Goal: Transaction & Acquisition: Obtain resource

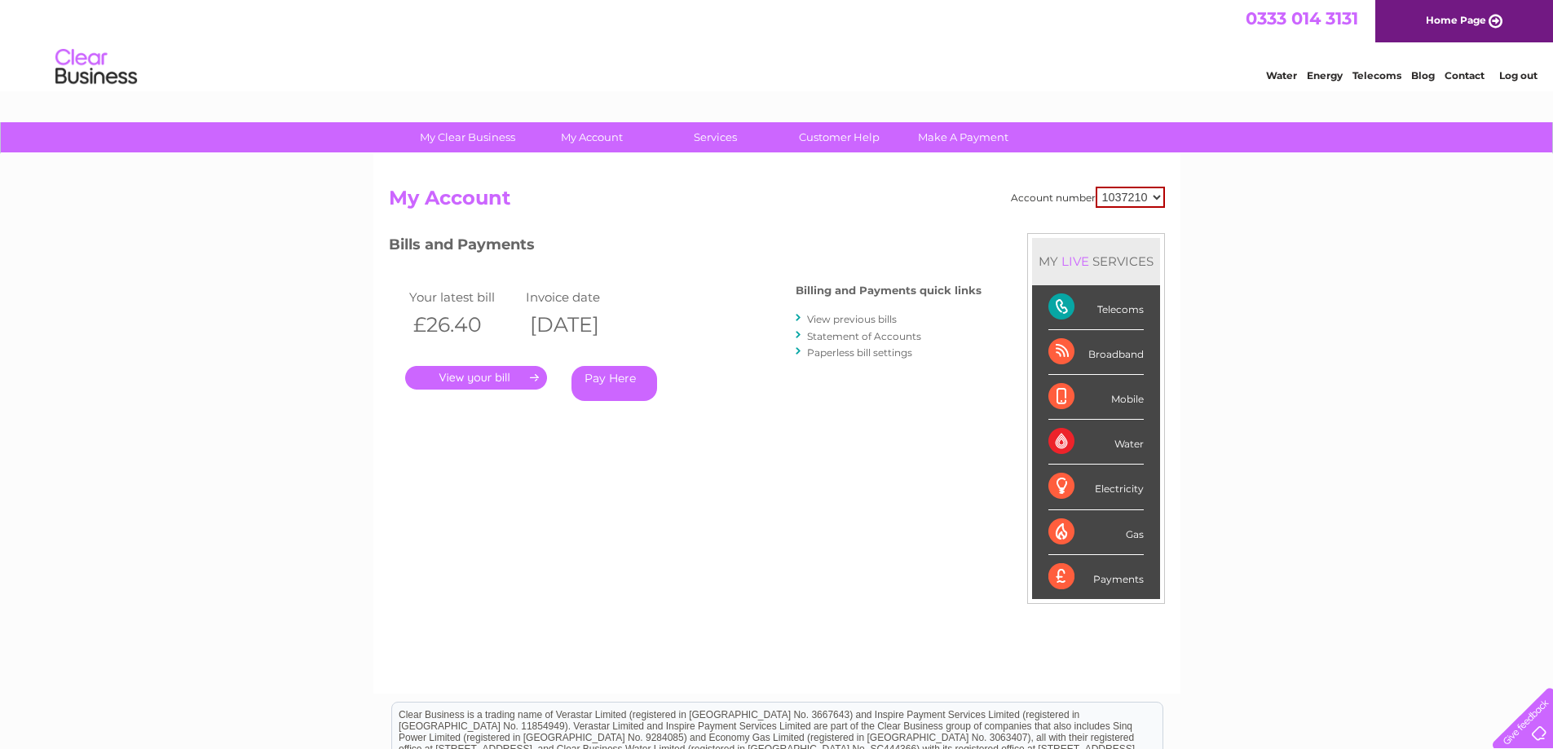
click at [830, 318] on link "View previous bills" at bounding box center [852, 319] width 90 height 12
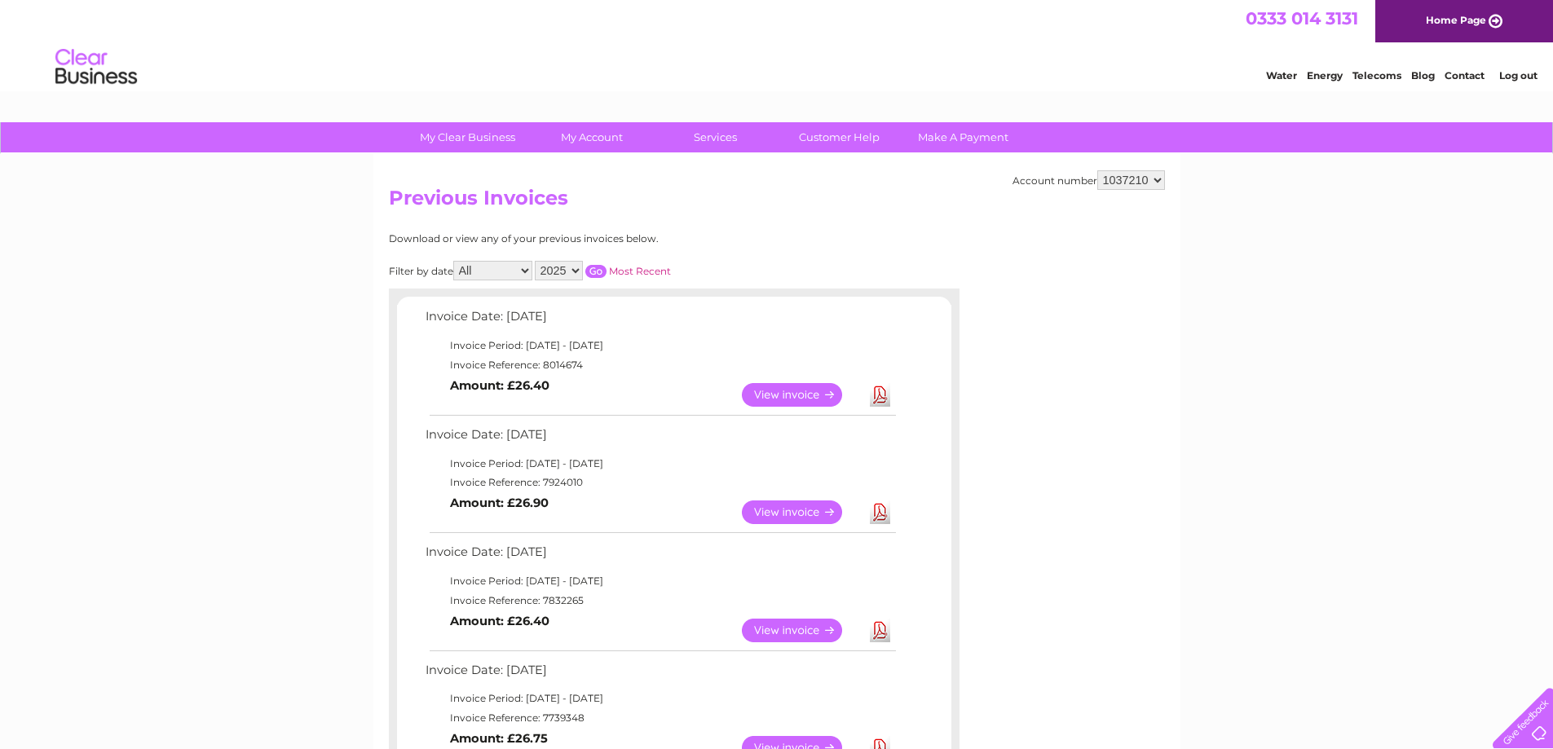
click at [580, 271] on select "2025 2024 2023 2022" at bounding box center [559, 271] width 48 height 20
select select "2023"
click at [537, 261] on select "2025 2024 2023 2022" at bounding box center [559, 271] width 48 height 20
click at [601, 268] on input "button" at bounding box center [595, 271] width 21 height 13
click at [770, 394] on link "View" at bounding box center [802, 395] width 120 height 24
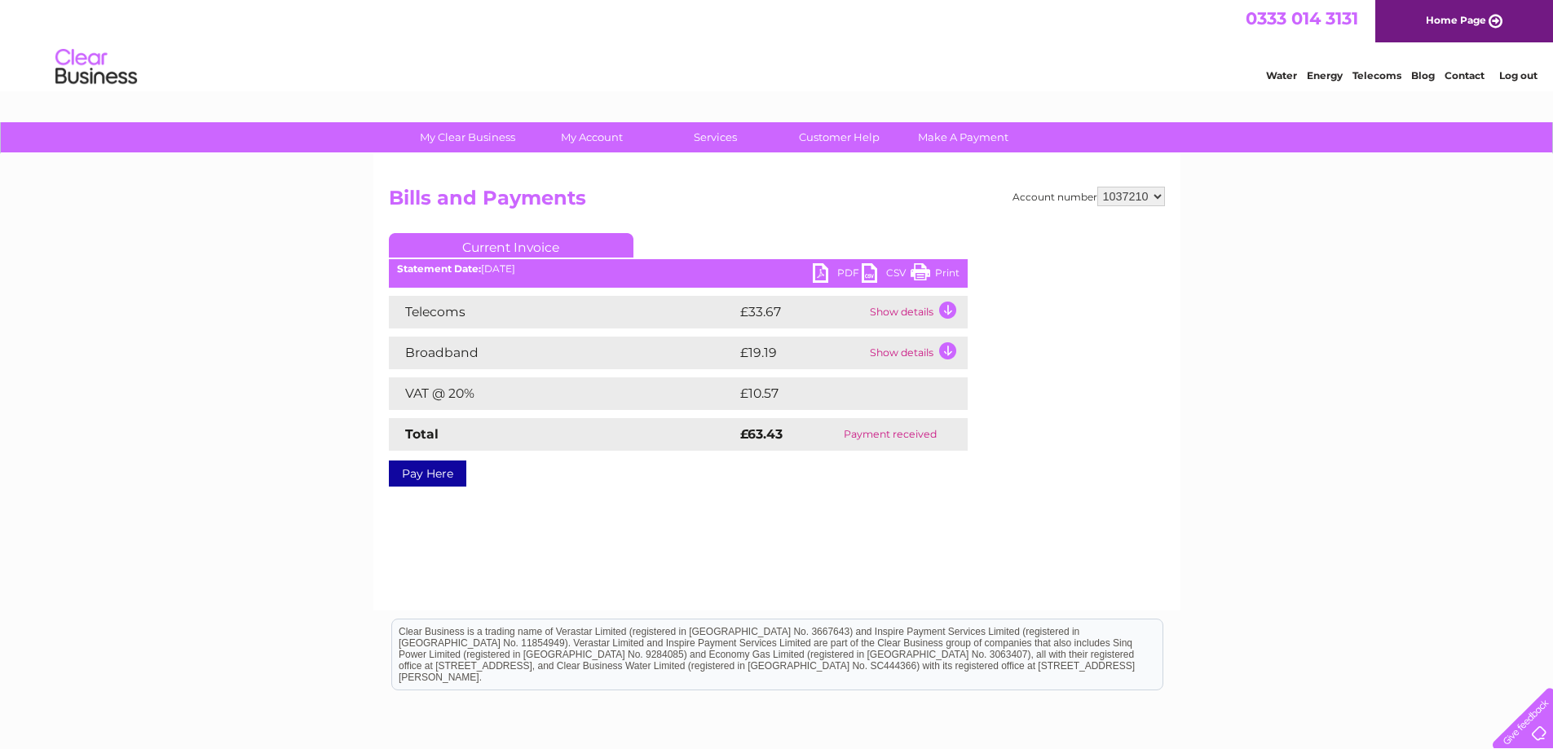
click at [827, 272] on link "PDF" at bounding box center [837, 275] width 49 height 24
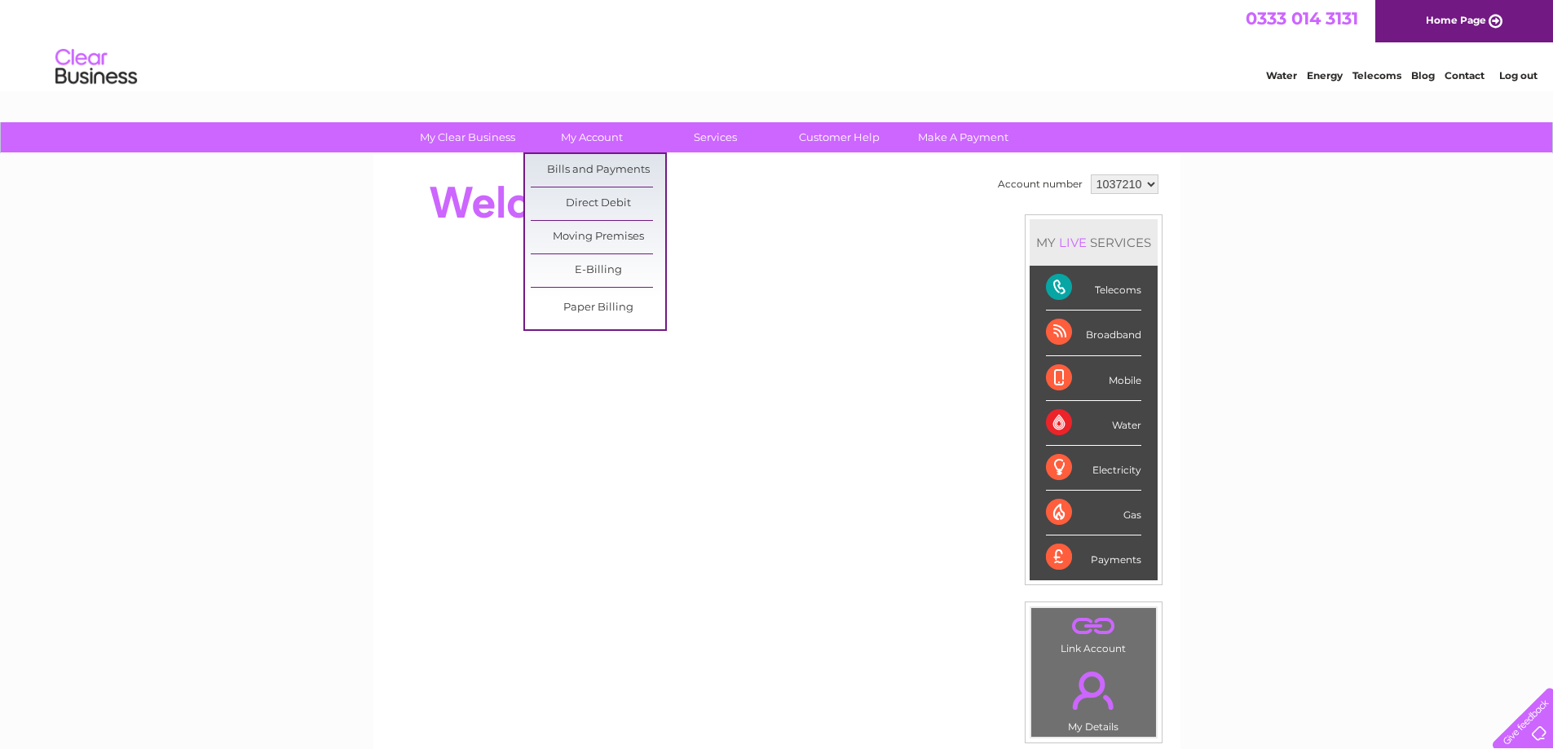
click at [585, 167] on link "Bills and Payments" at bounding box center [598, 170] width 135 height 33
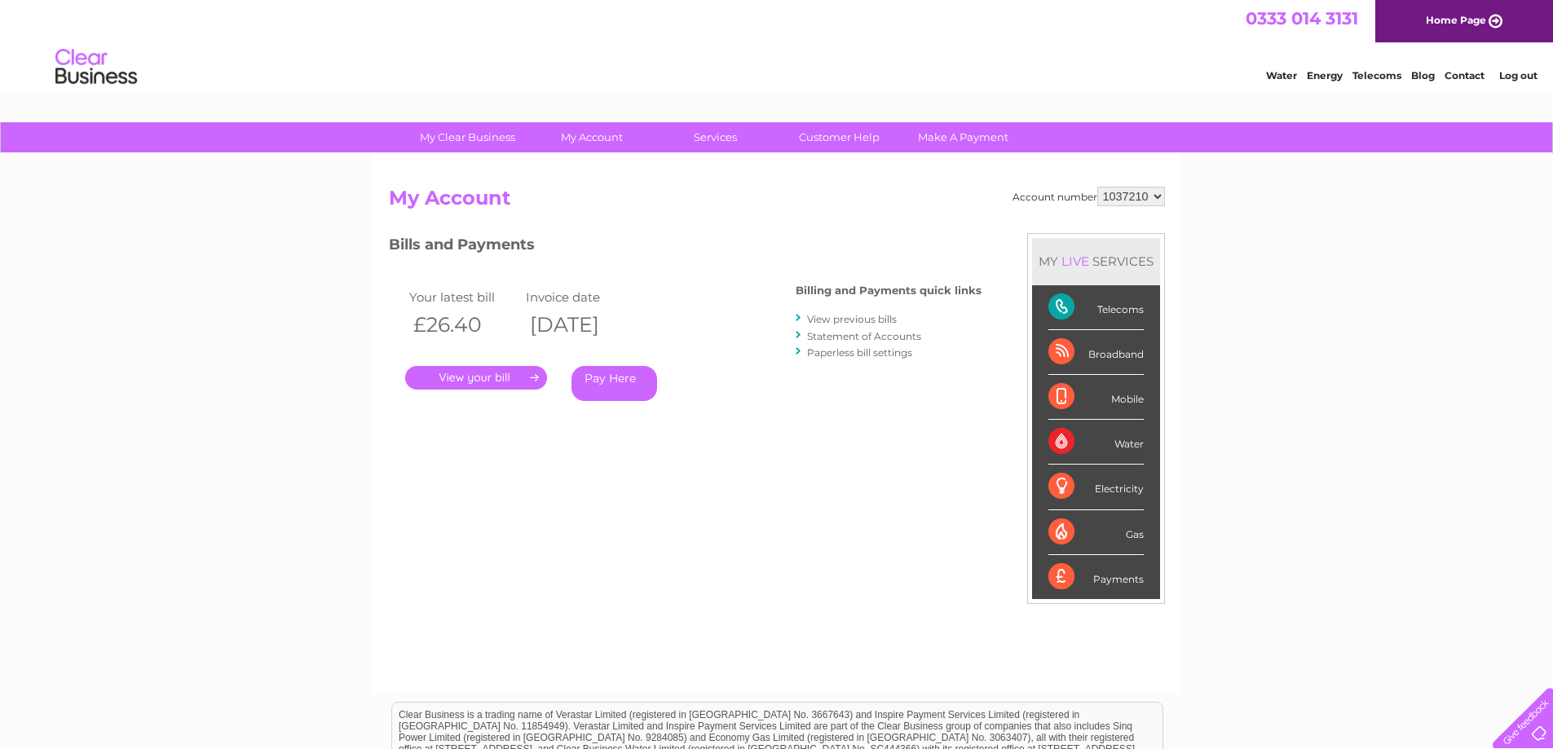
click at [850, 320] on link "View previous bills" at bounding box center [852, 319] width 90 height 12
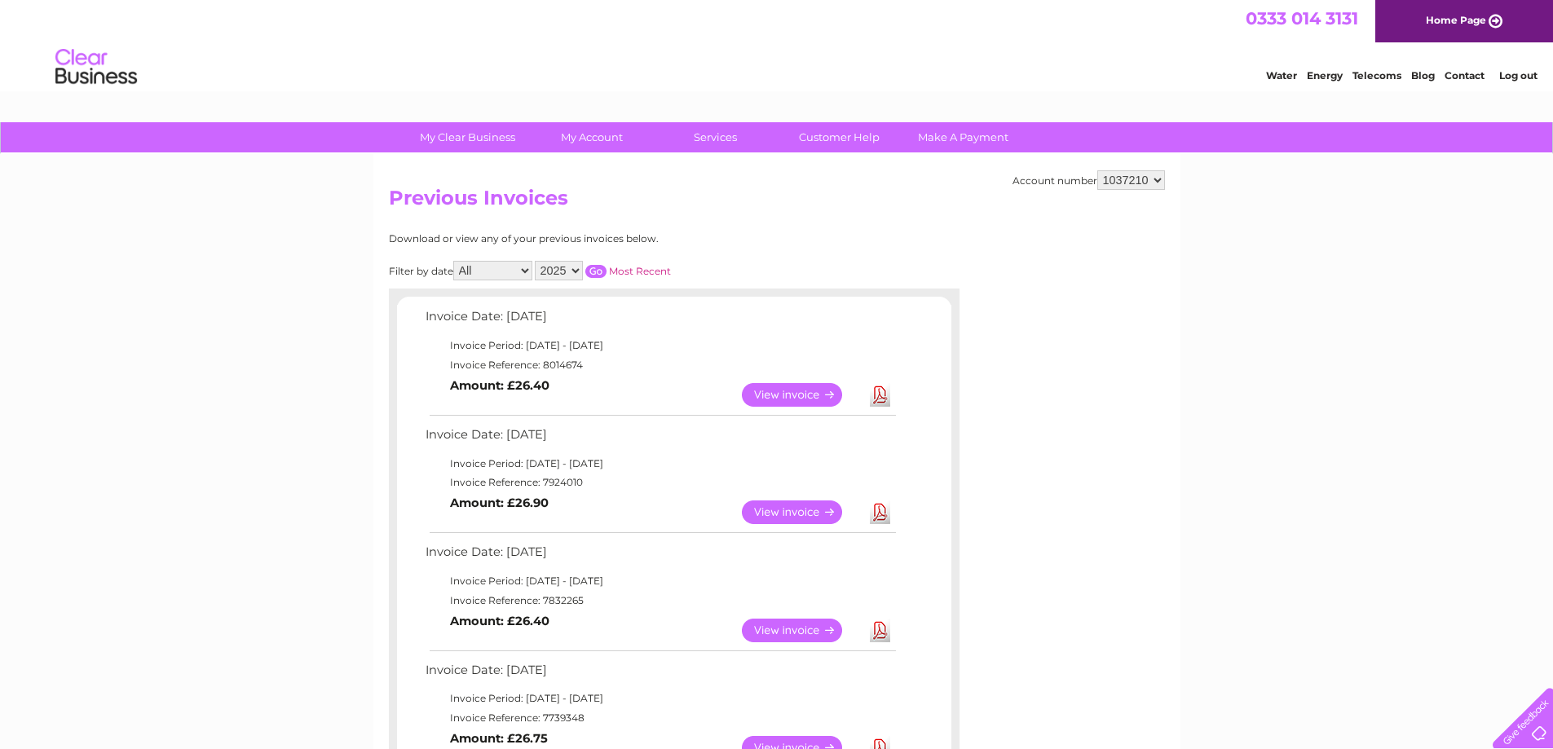
click at [576, 268] on select "2025 2024 2023 2022" at bounding box center [559, 271] width 48 height 20
select select "2022"
click at [537, 261] on select "2025 2024 2023 2022" at bounding box center [559, 271] width 48 height 20
click at [594, 268] on input "button" at bounding box center [595, 271] width 21 height 13
click at [879, 396] on link "Download" at bounding box center [880, 395] width 20 height 24
